Goal: Find specific page/section: Find specific page/section

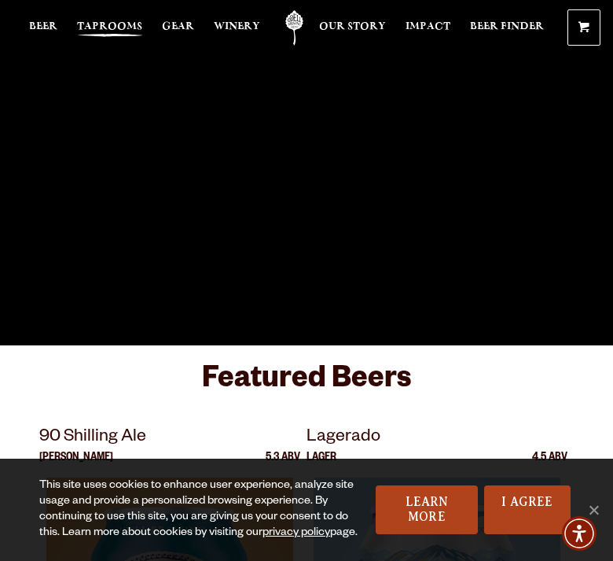
click at [122, 31] on span "Taprooms" at bounding box center [109, 26] width 65 height 13
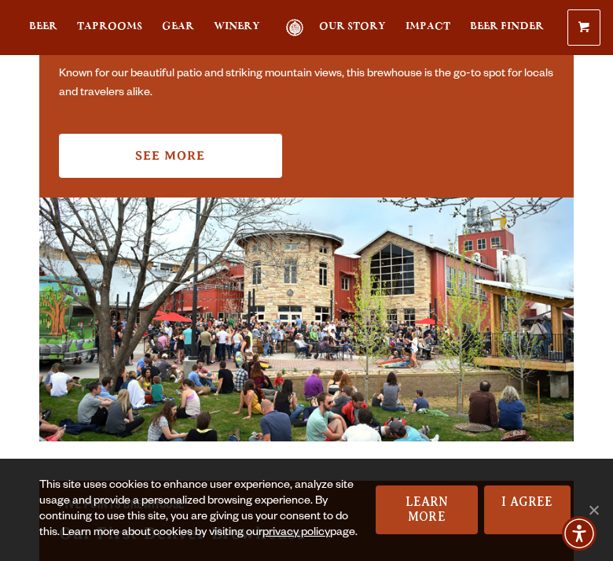
scroll to position [510, 0]
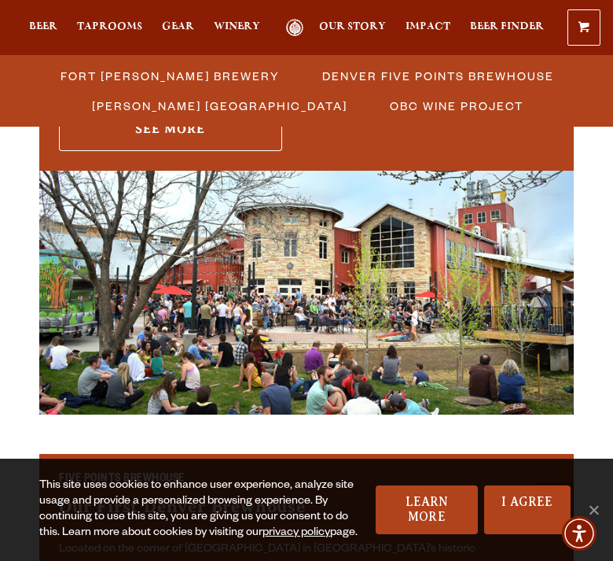
click at [186, 151] on link "See More" at bounding box center [170, 129] width 223 height 44
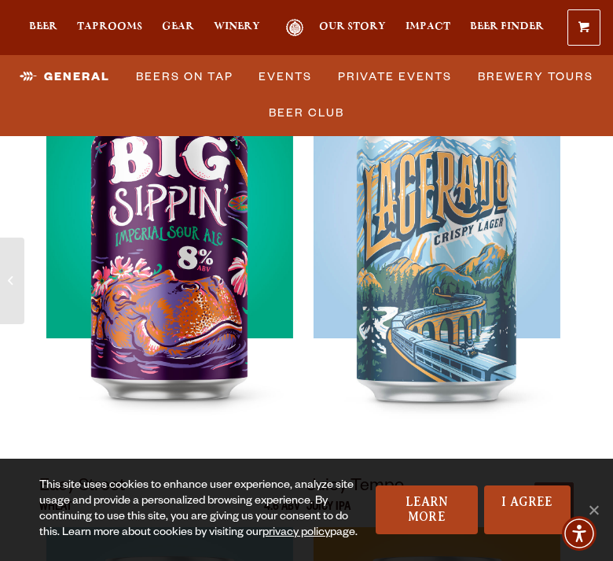
scroll to position [4004, 0]
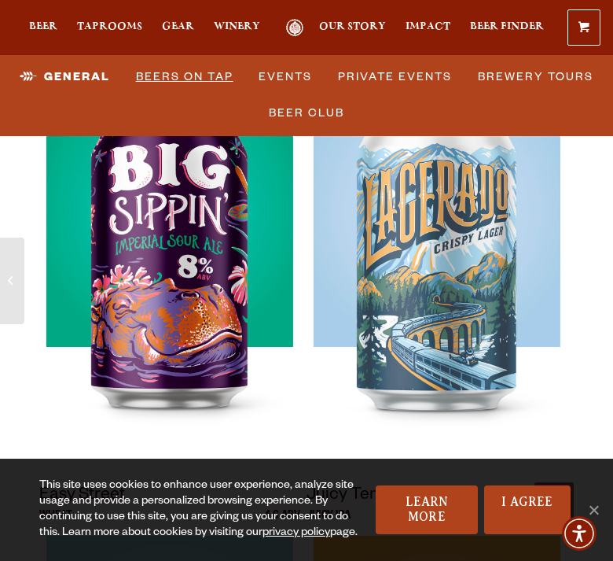
click at [173, 79] on link "Beers on Tap" at bounding box center [185, 77] width 110 height 36
click at [173, 79] on link "Beers on Tap" at bounding box center [171, 77] width 138 height 36
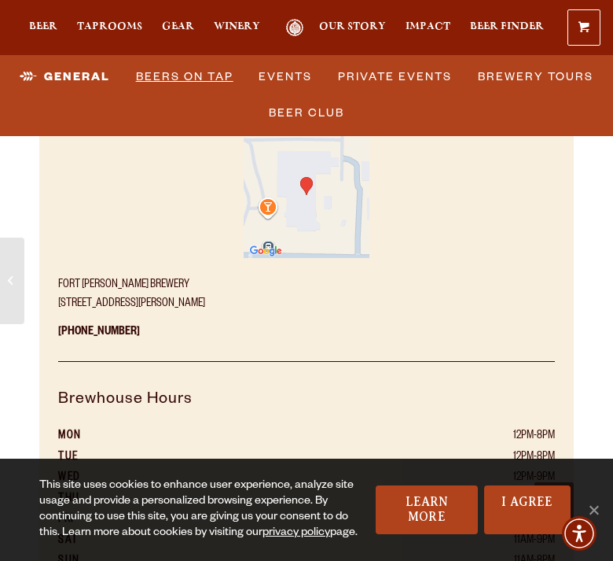
scroll to position [0, 0]
